Goal: Check status: Check status

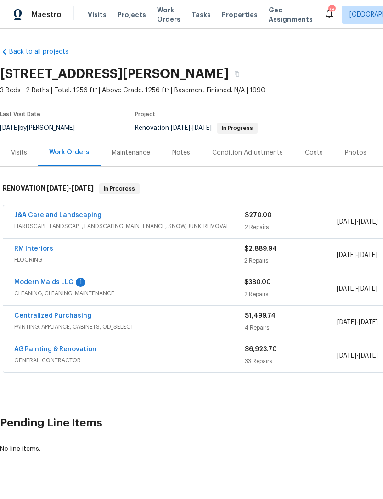
click at [72, 276] on div "Modern Maids LLC 1 CLEANING, CLEANING_MAINTENANCE $380.00 2 Repairs [DATE] - [D…" at bounding box center [259, 288] width 512 height 33
click at [69, 280] on link "Modern Maids LLC" at bounding box center [43, 282] width 59 height 6
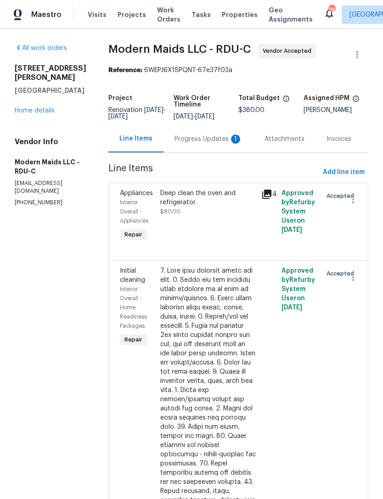
click at [213, 144] on div "Progress Updates 1" at bounding box center [208, 138] width 68 height 9
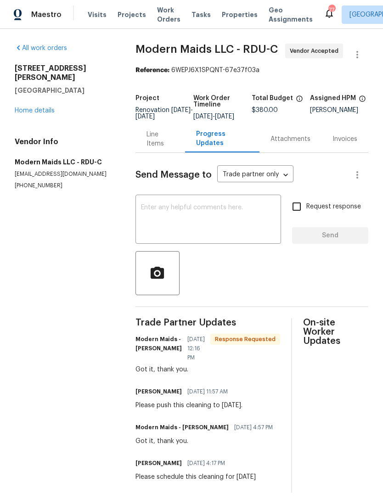
click at [44, 95] on div "[STREET_ADDRESS][PERSON_NAME] Home details" at bounding box center [64, 89] width 99 height 51
click at [43, 107] on link "Home details" at bounding box center [35, 110] width 40 height 6
